Goal: Find contact information: Find contact information

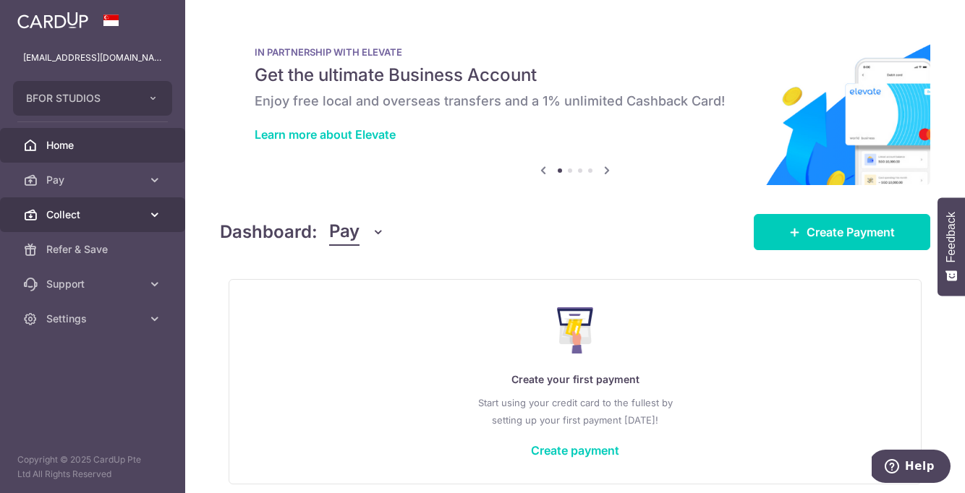
click at [101, 210] on span "Collect" at bounding box center [94, 215] width 96 height 14
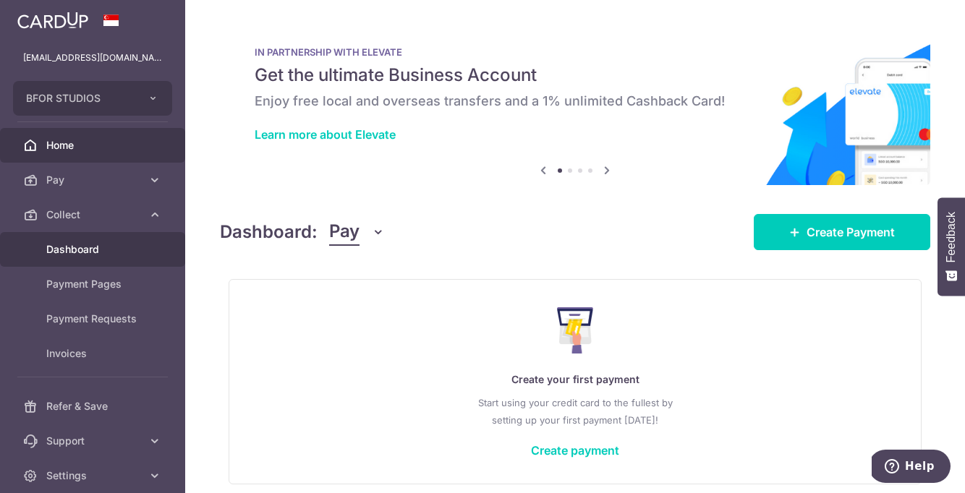
click at [82, 247] on span "Dashboard" at bounding box center [94, 249] width 96 height 14
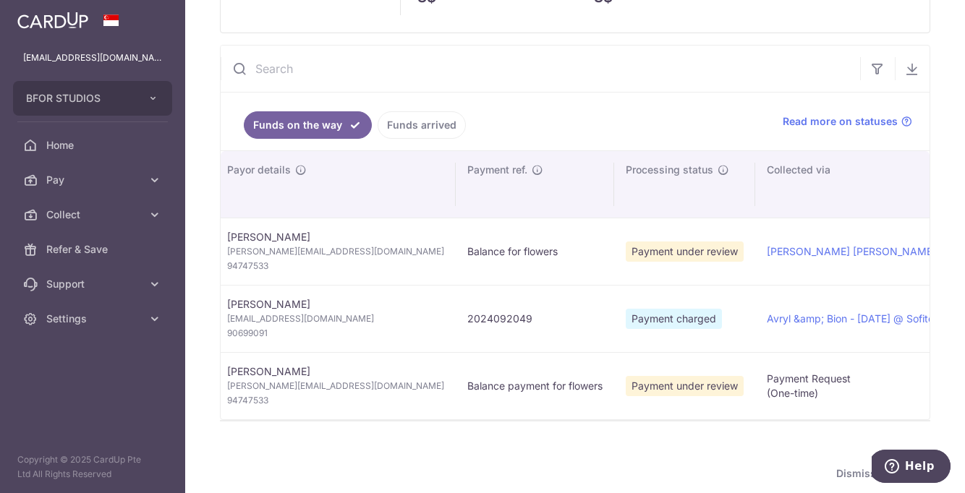
scroll to position [0, 205]
type input "[DATE]"
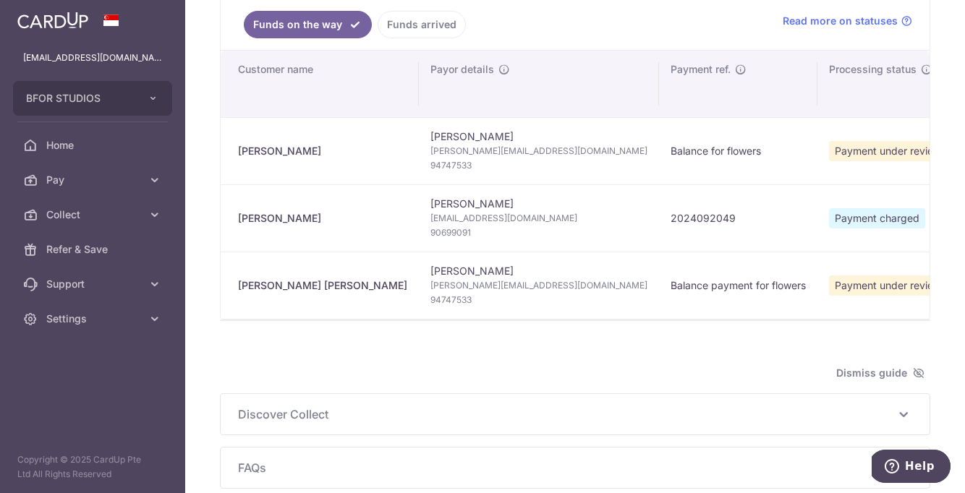
scroll to position [300, 0]
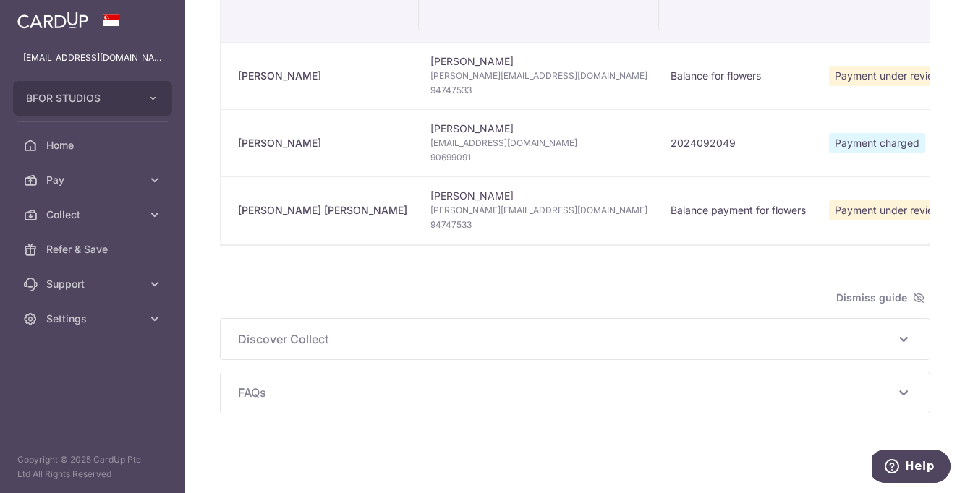
click at [284, 386] on span "FAQs" at bounding box center [566, 392] width 657 height 17
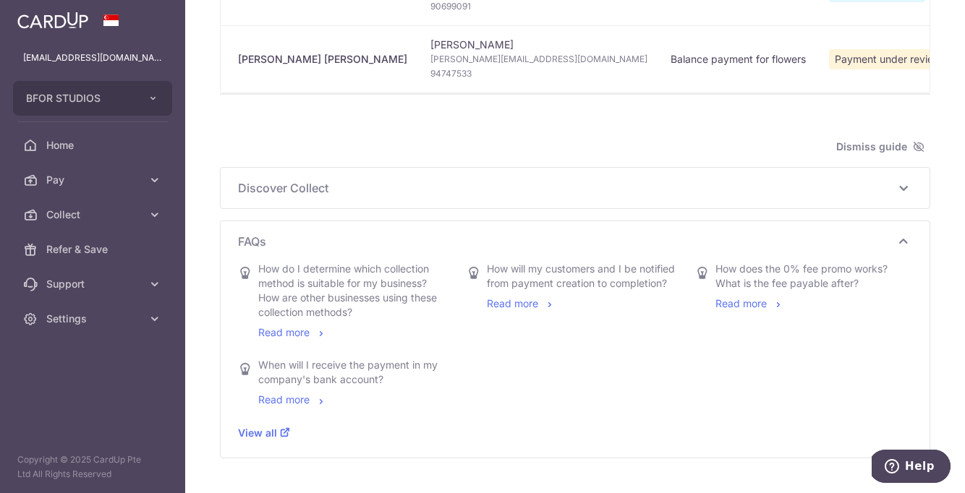
scroll to position [454, 0]
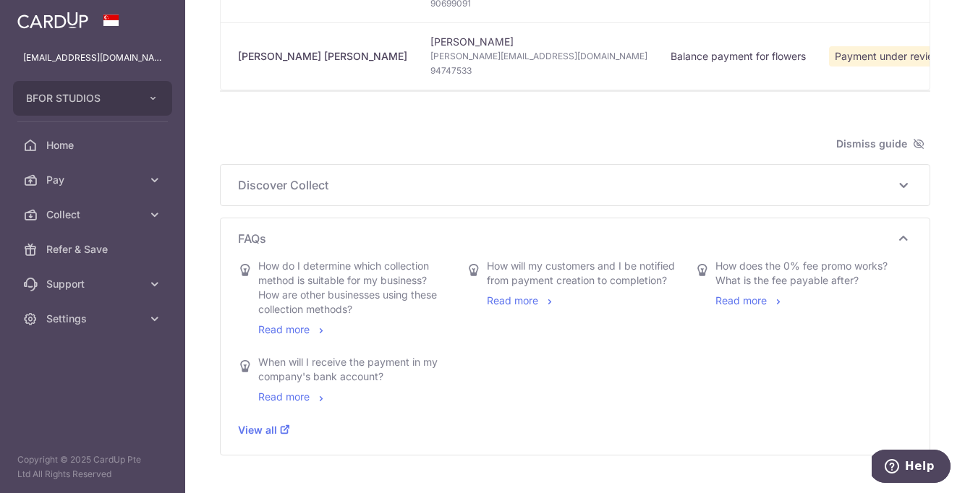
click at [739, 296] on link "Read more" at bounding box center [750, 300] width 69 height 12
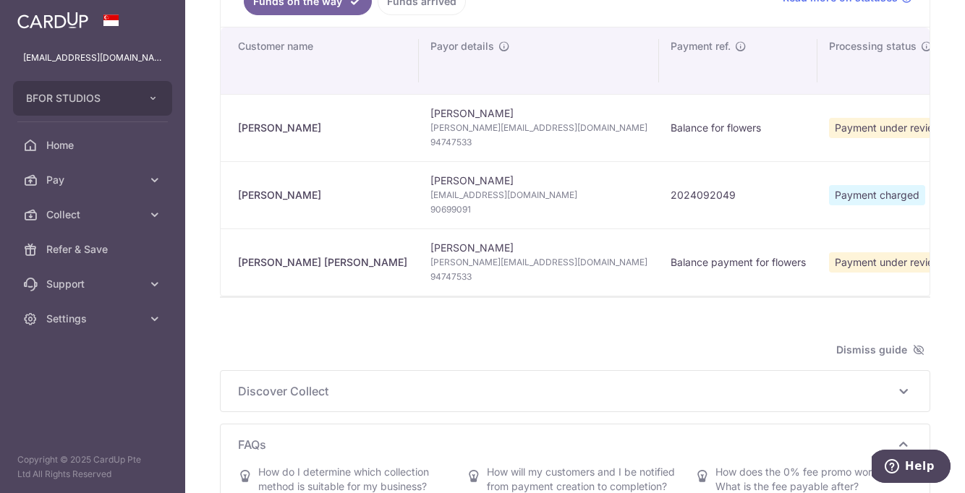
scroll to position [0, 0]
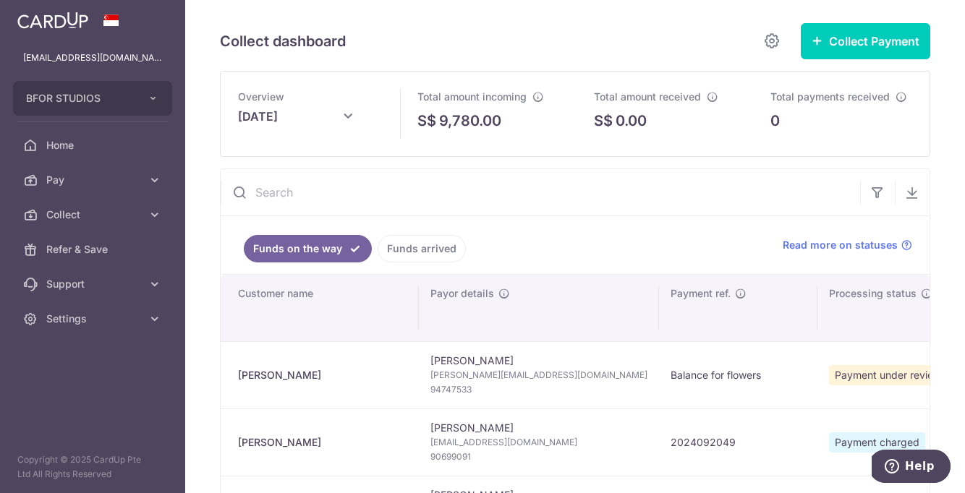
click at [840, 236] on div "Funds on the way Funds arrived Read more on statuses" at bounding box center [575, 245] width 709 height 59
click at [911, 247] on icon at bounding box center [907, 246] width 12 height 12
click at [93, 292] on link "Support" at bounding box center [92, 284] width 185 height 35
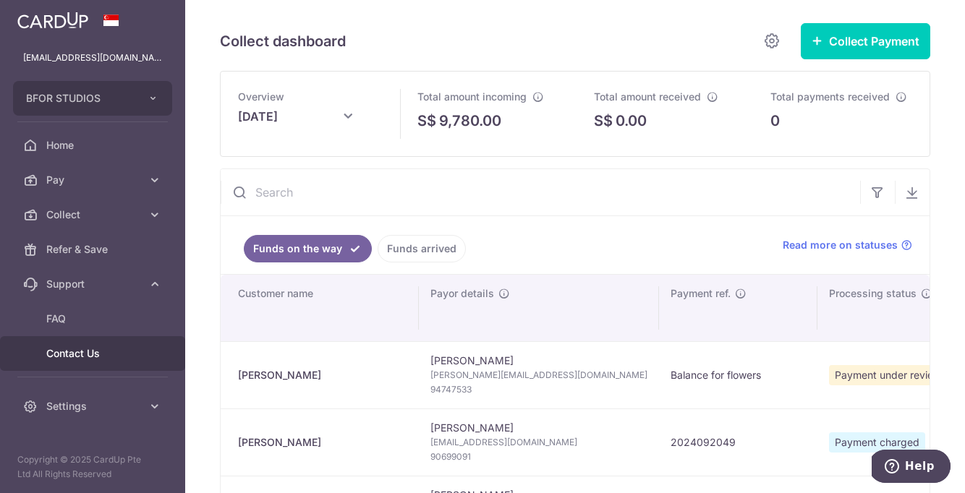
click at [80, 363] on link "Contact Us" at bounding box center [92, 353] width 185 height 35
